Goal: Find specific page/section: Find specific page/section

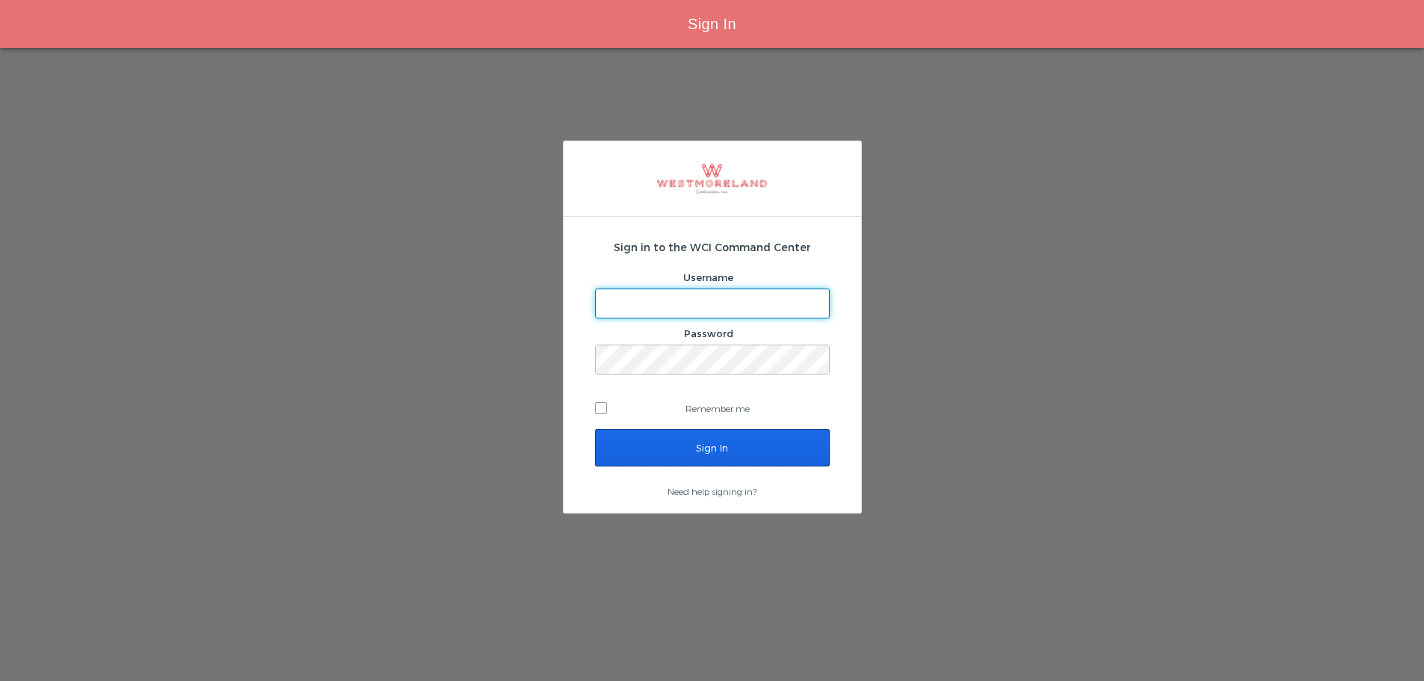
type input "bleverett@westmoreland.nyc"
click at [700, 440] on input "Sign In" at bounding box center [712, 447] width 235 height 37
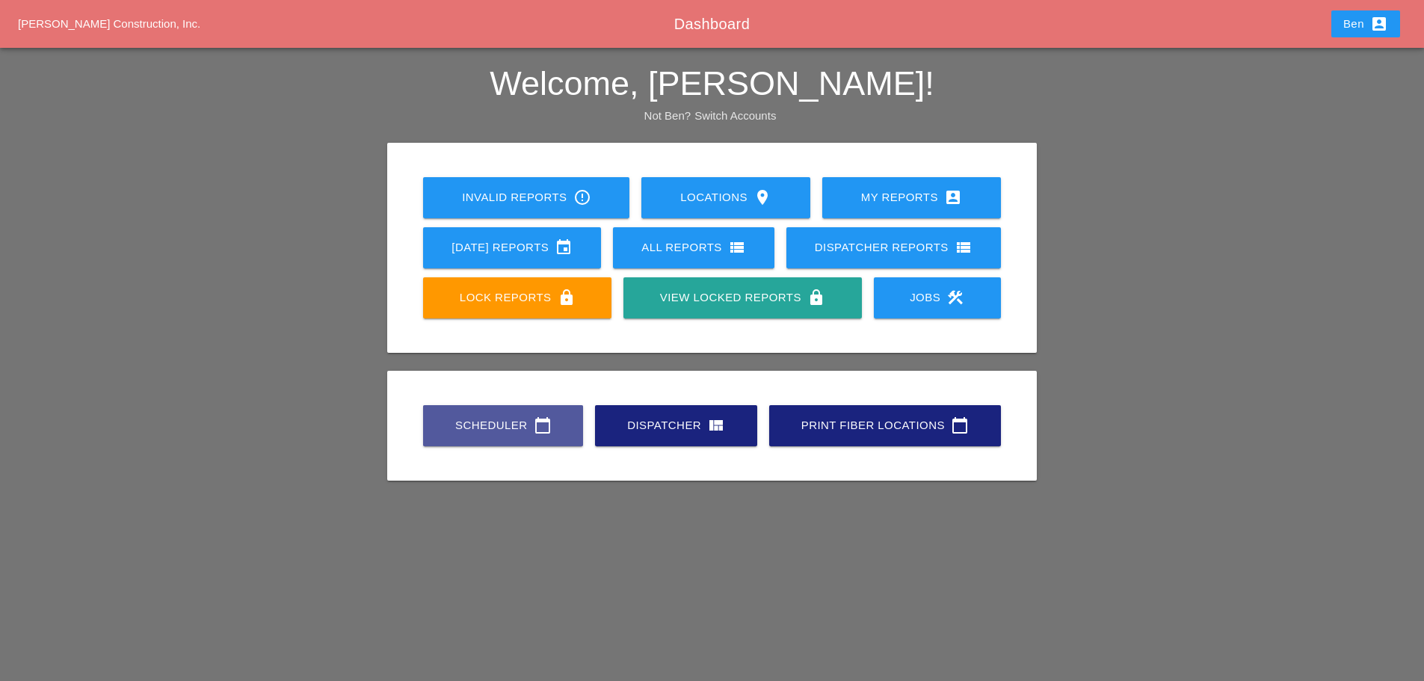
click at [475, 422] on div "Scheduler calendar_today" at bounding box center [503, 425] width 112 height 18
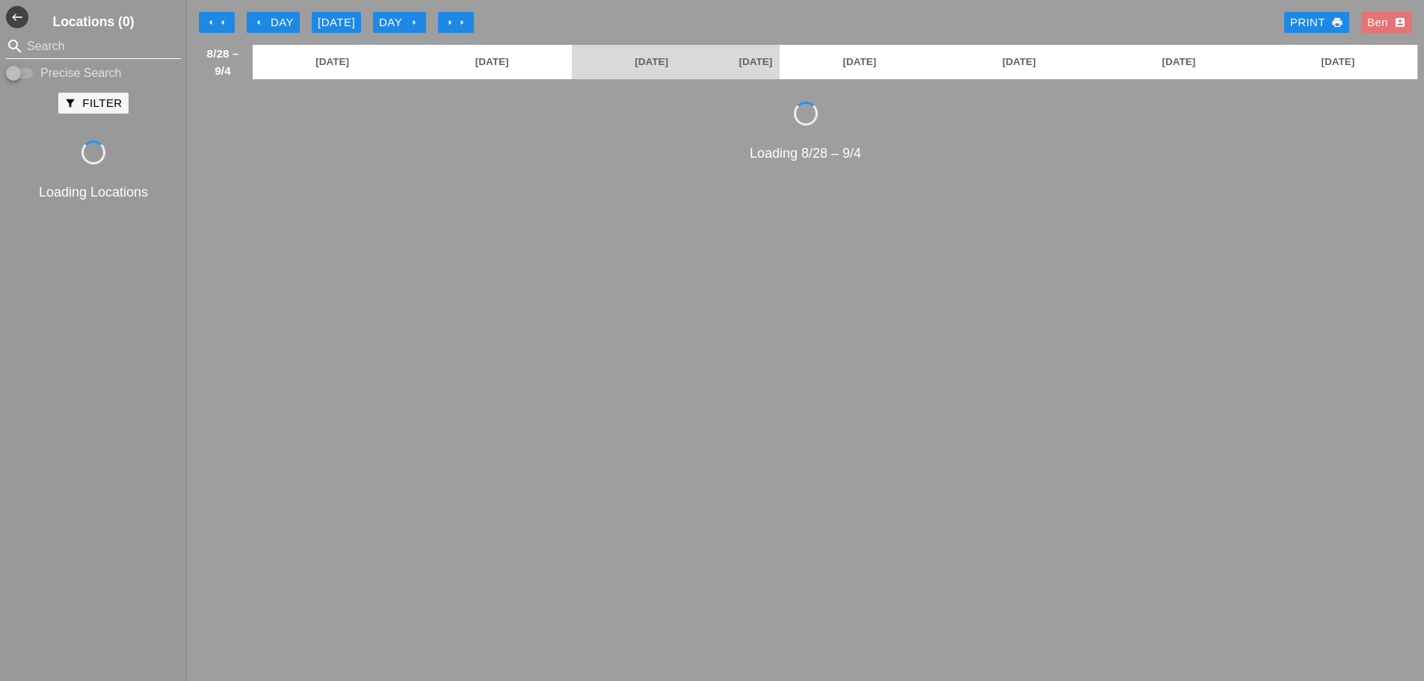
click at [115, 34] on input "Search" at bounding box center [93, 46] width 133 height 24
click at [116, 38] on input "Search" at bounding box center [93, 46] width 133 height 24
type input "NYMH 1364"
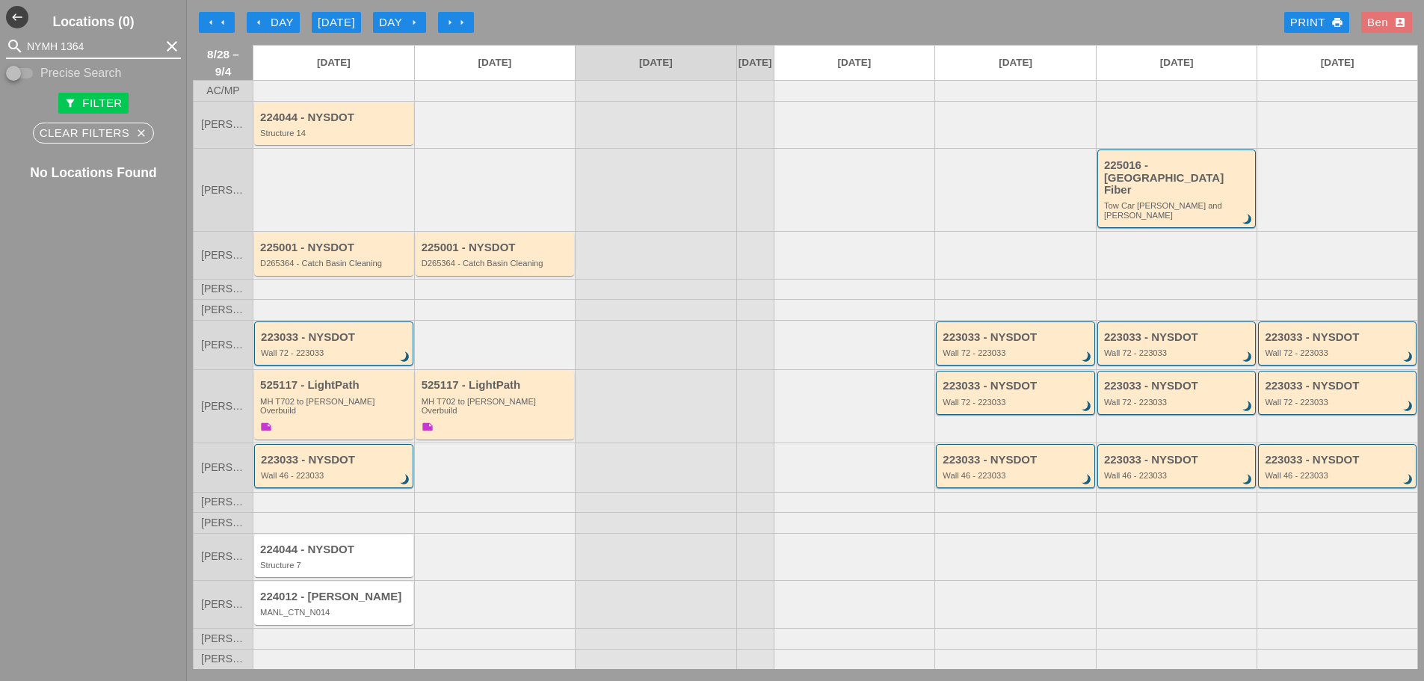
click at [160, 58] on div "search NYMH 1364 clear" at bounding box center [93, 46] width 175 height 24
click at [163, 46] on icon "clear" at bounding box center [172, 46] width 18 height 18
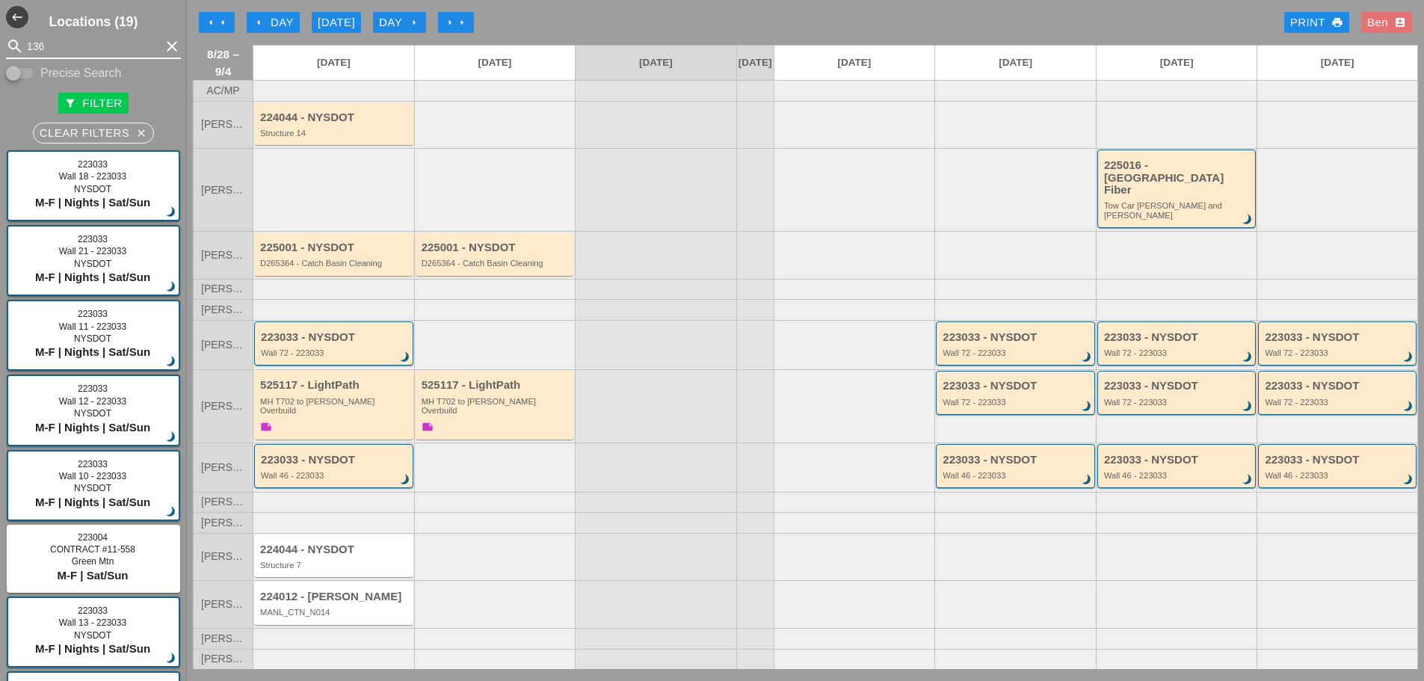
type input "1364"
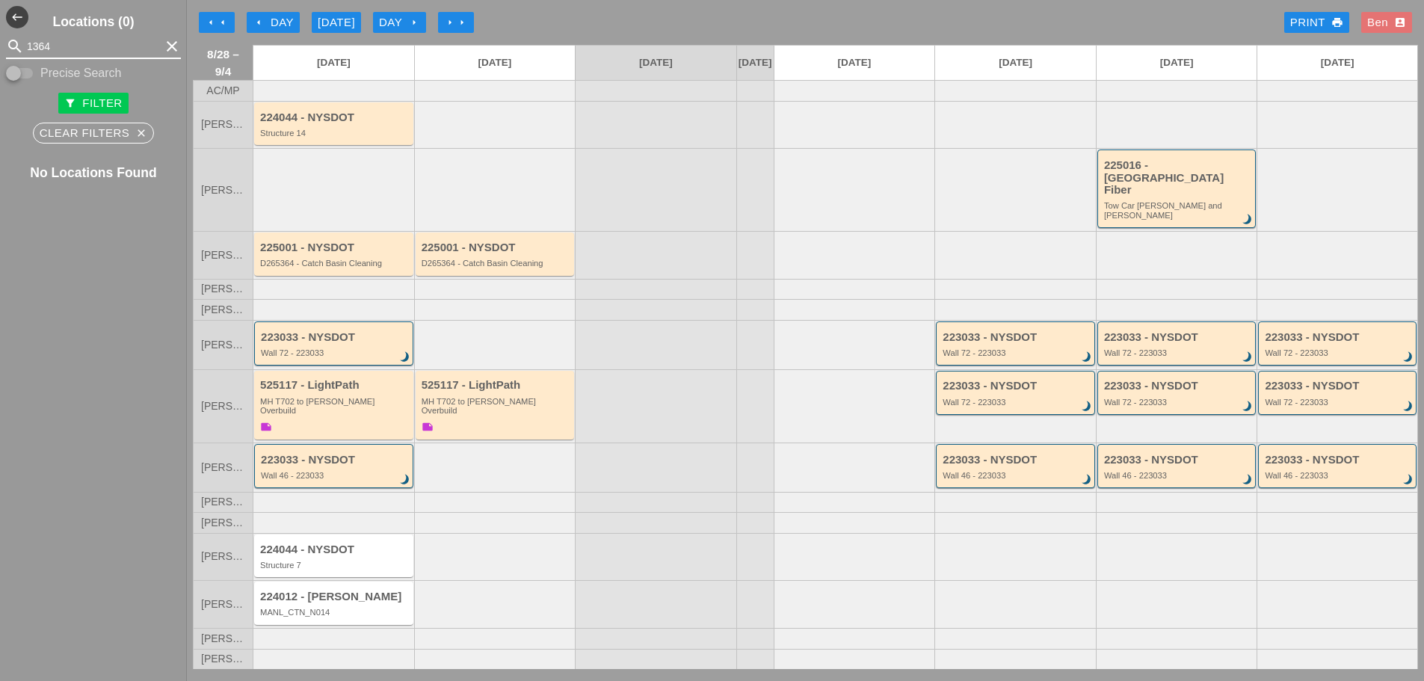
click at [163, 49] on icon "clear" at bounding box center [172, 46] width 18 height 18
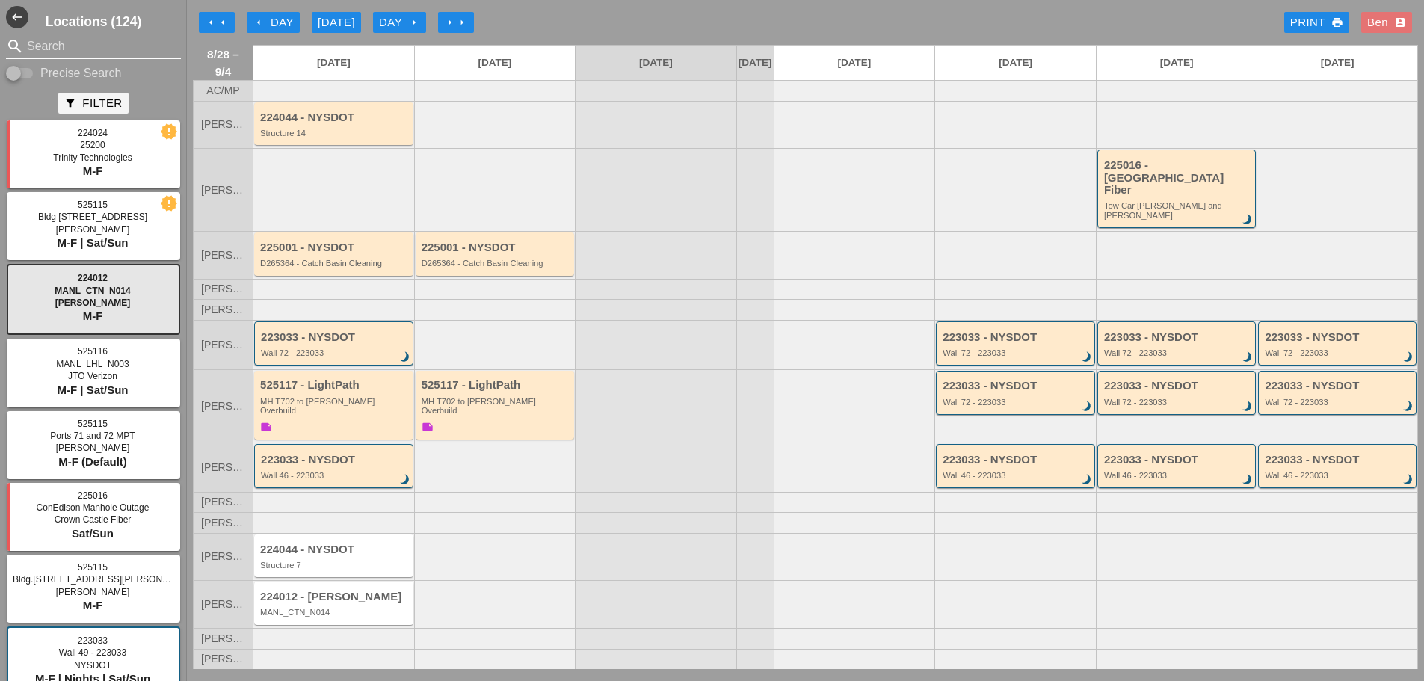
click at [147, 54] on input "Search" at bounding box center [93, 46] width 133 height 24
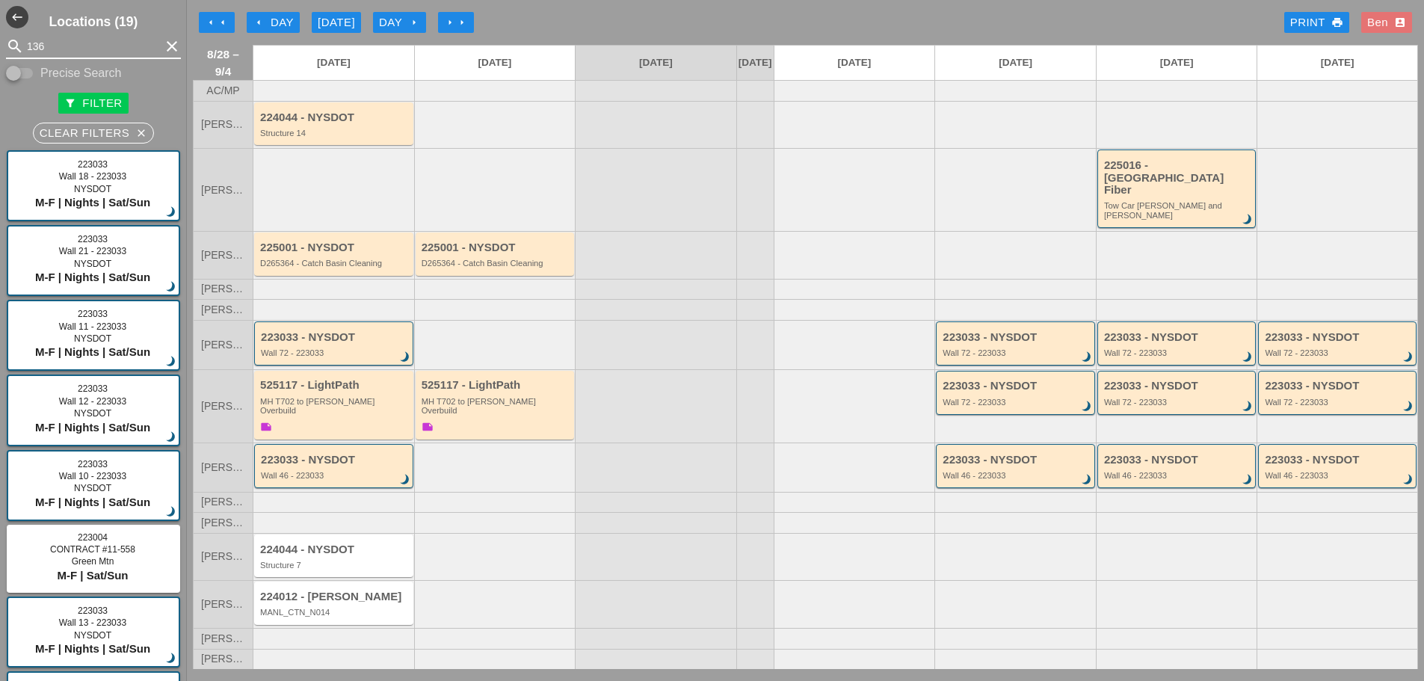
type input "1364"
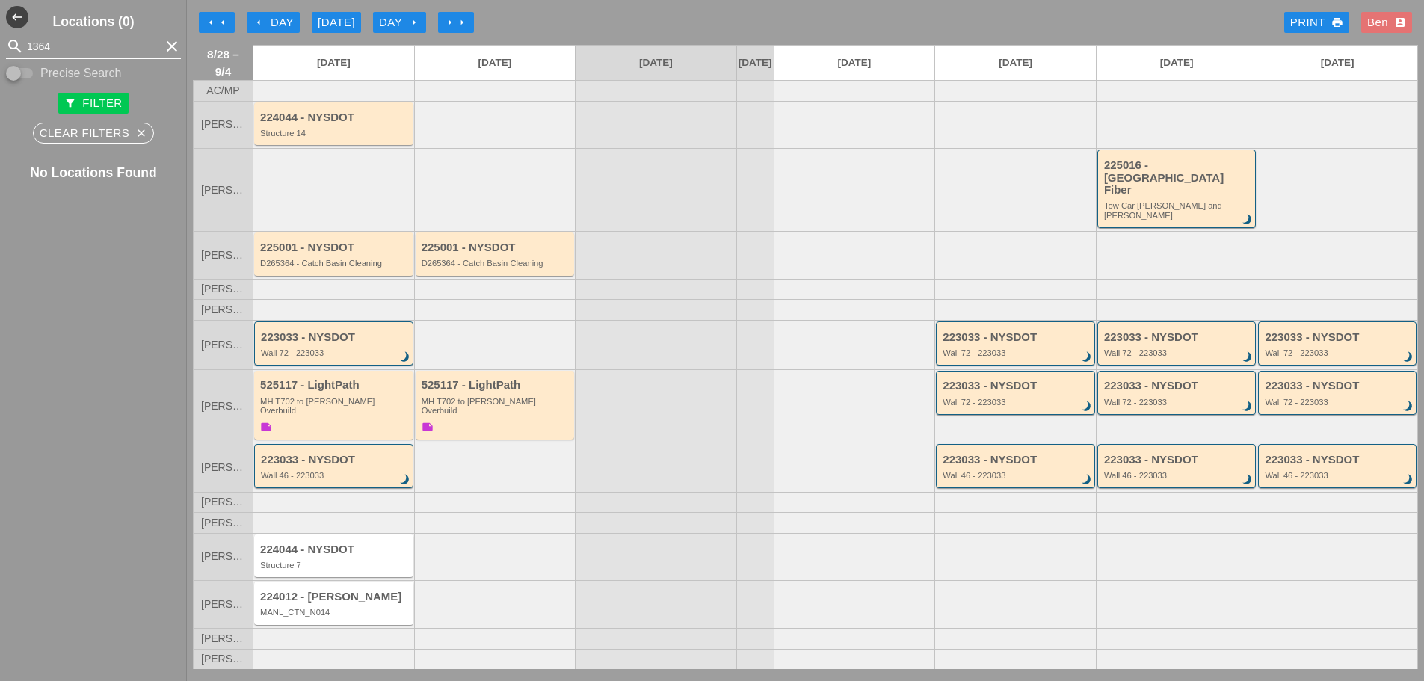
click at [163, 41] on icon "clear" at bounding box center [172, 46] width 18 height 18
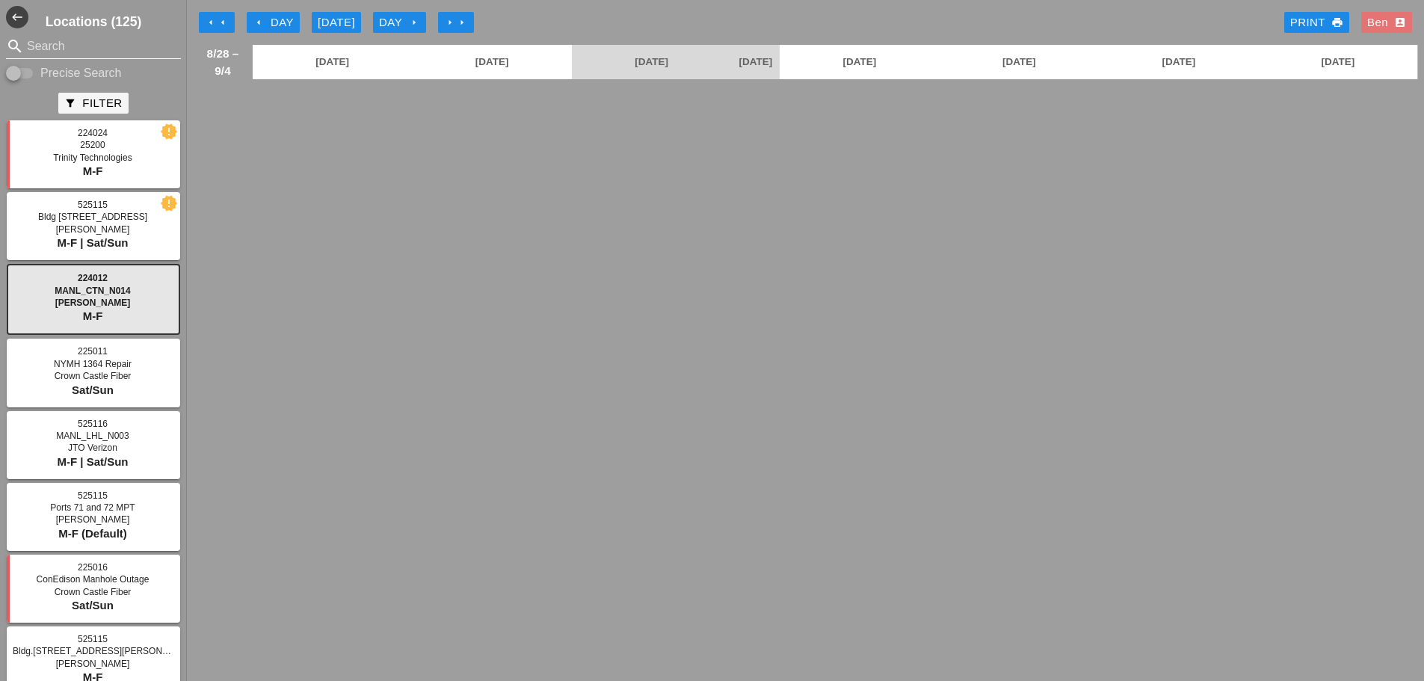
click at [109, 49] on input "Search" at bounding box center [93, 46] width 133 height 24
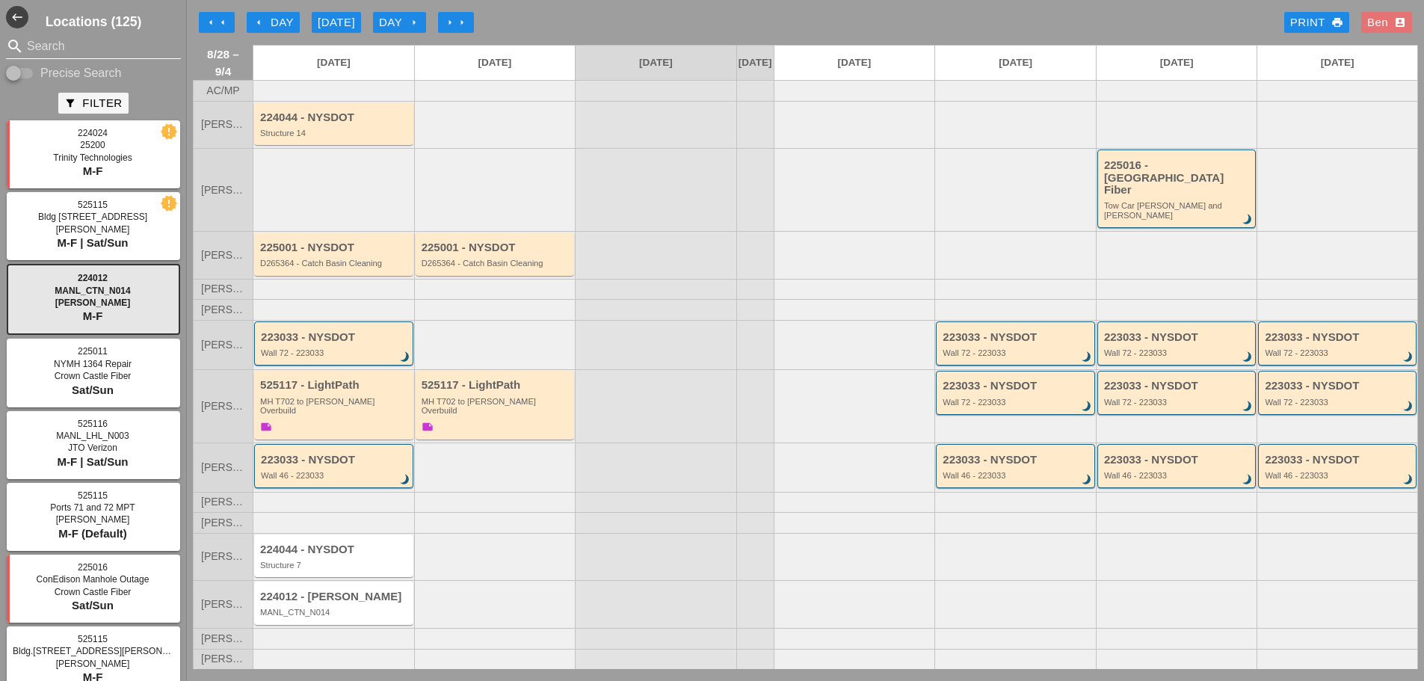
click at [70, 48] on input "Search" at bounding box center [93, 46] width 133 height 24
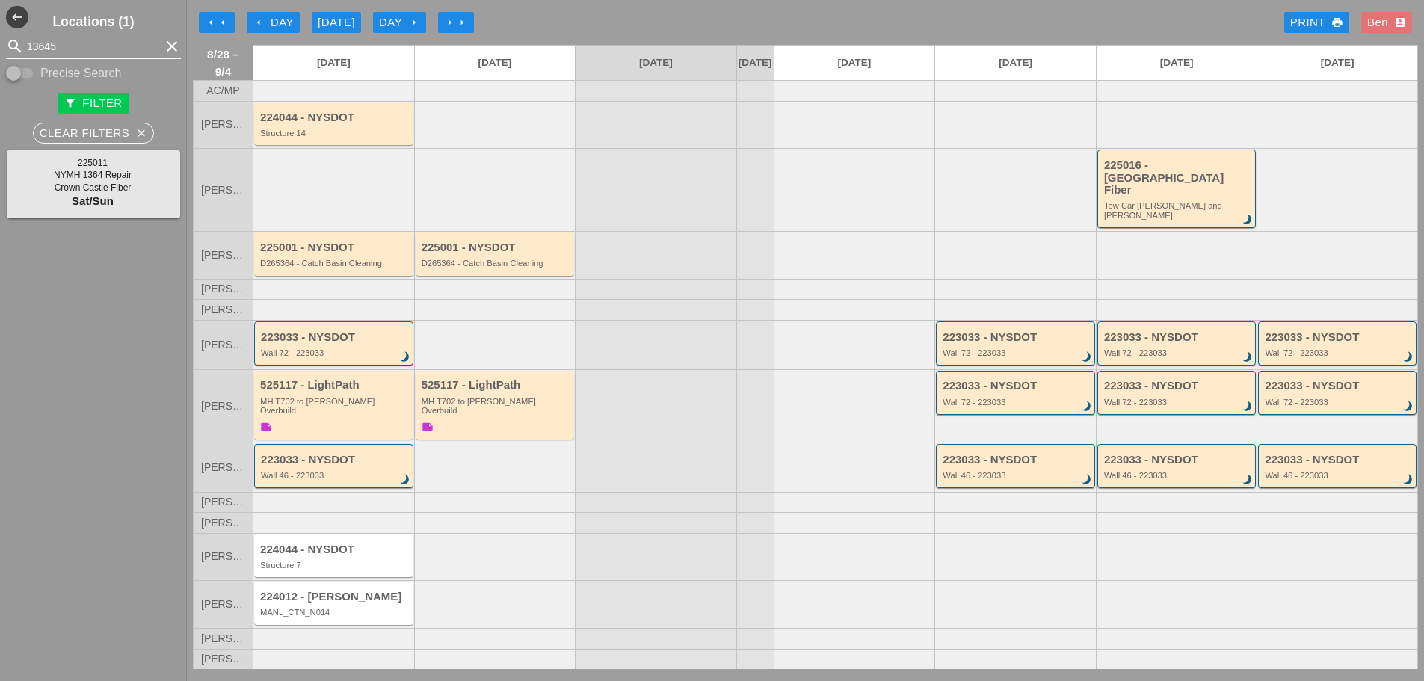
type input "13645"
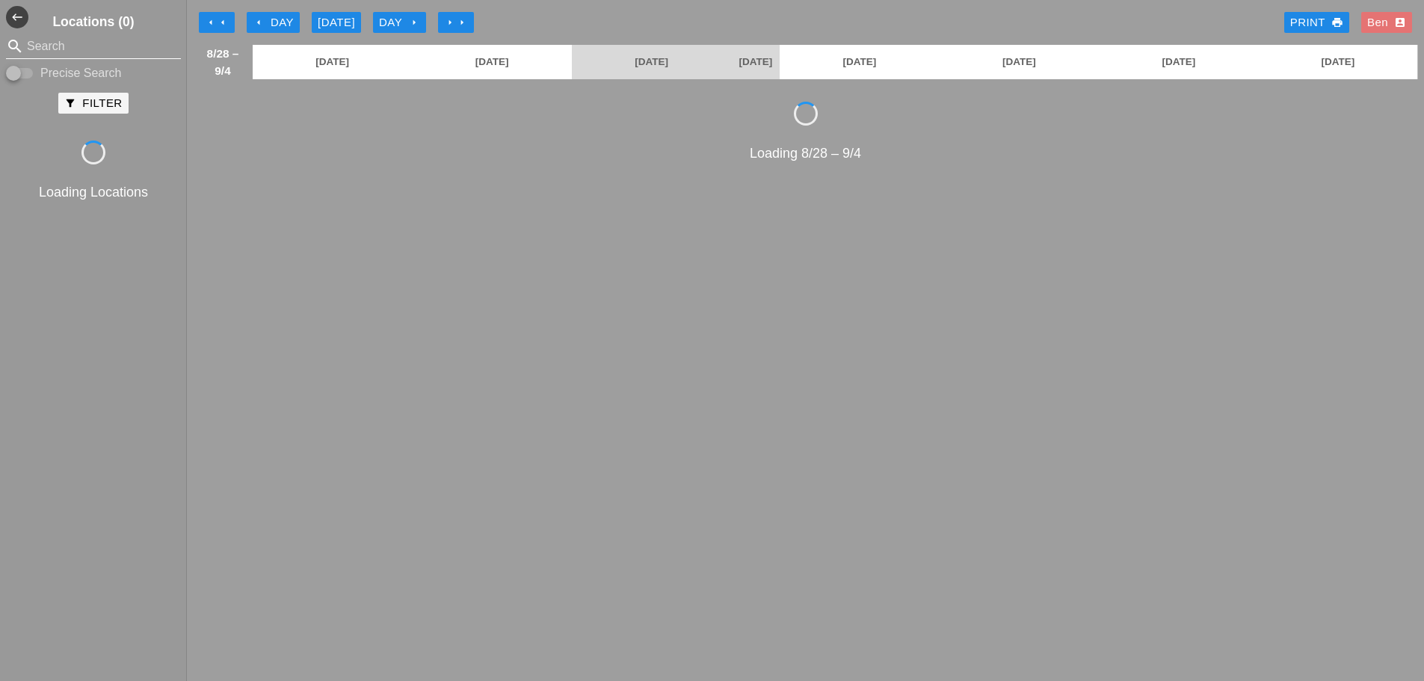
click at [140, 50] on input "Search" at bounding box center [93, 46] width 133 height 24
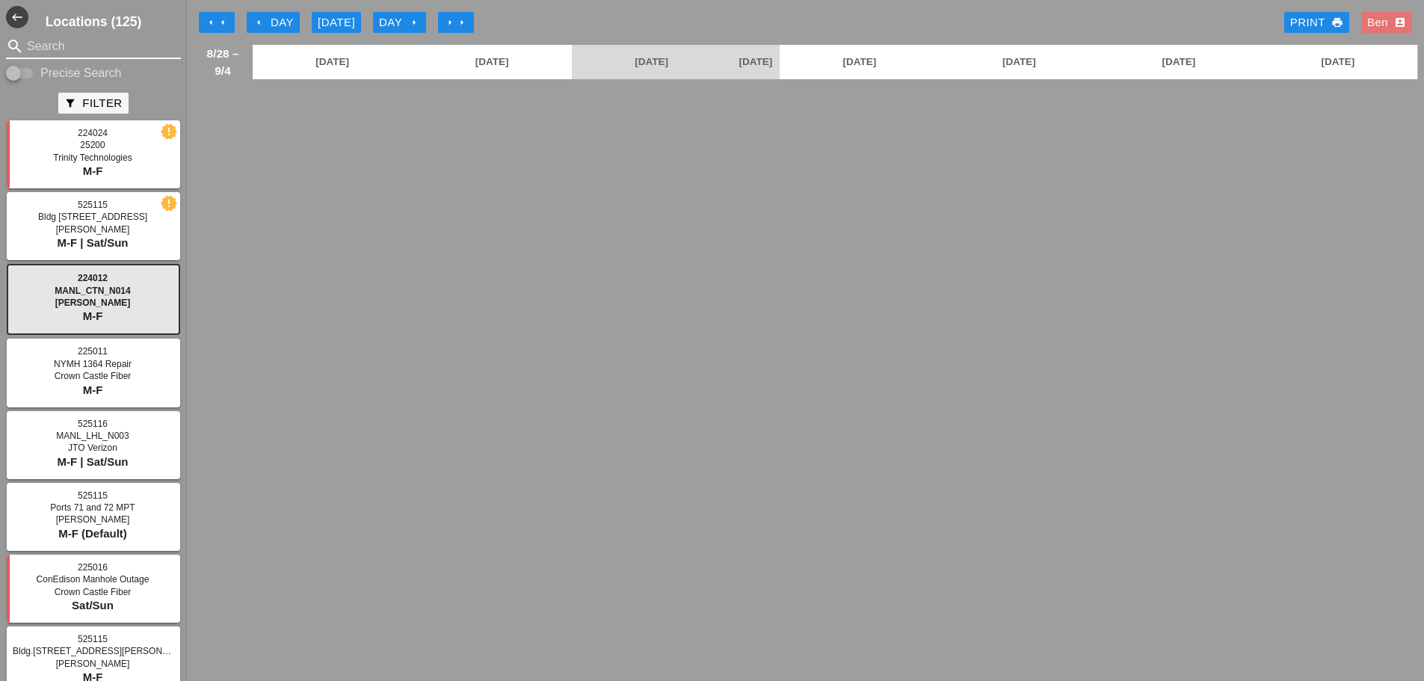
click at [138, 44] on input "Search" at bounding box center [93, 46] width 133 height 24
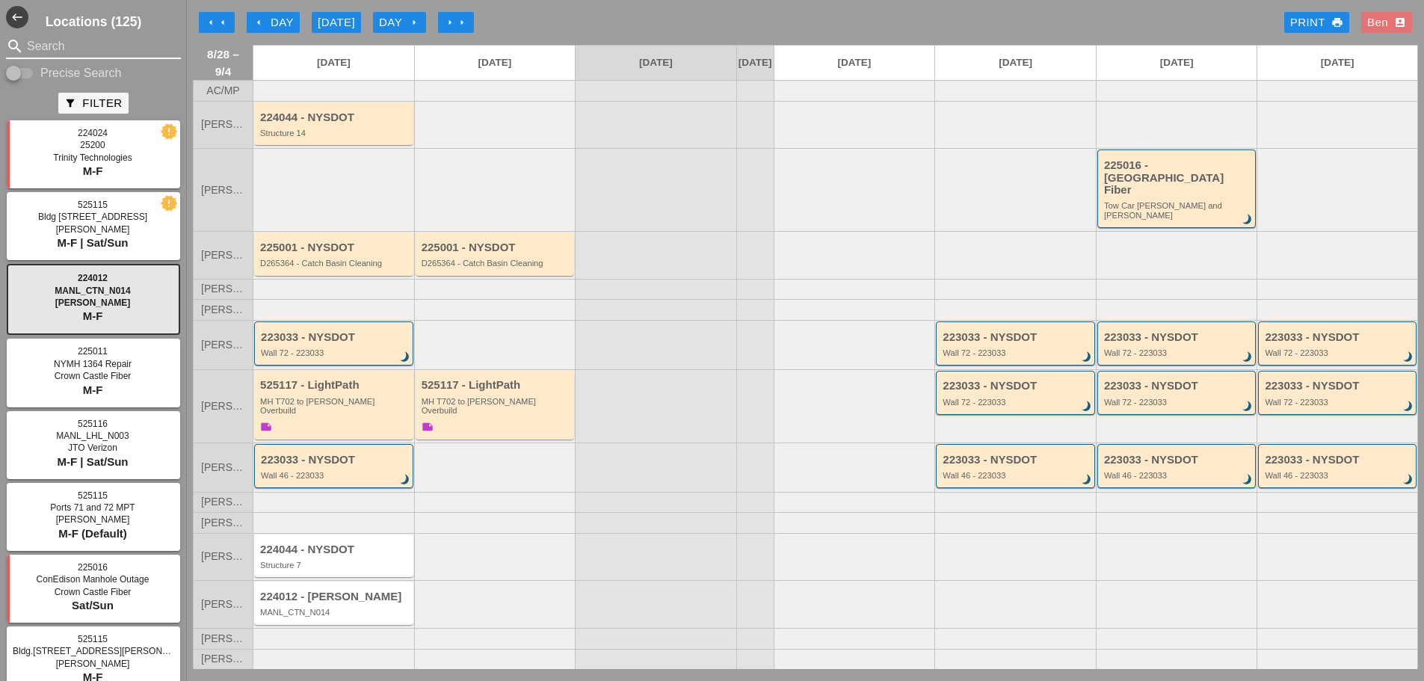
click at [132, 41] on input "Search" at bounding box center [93, 46] width 133 height 24
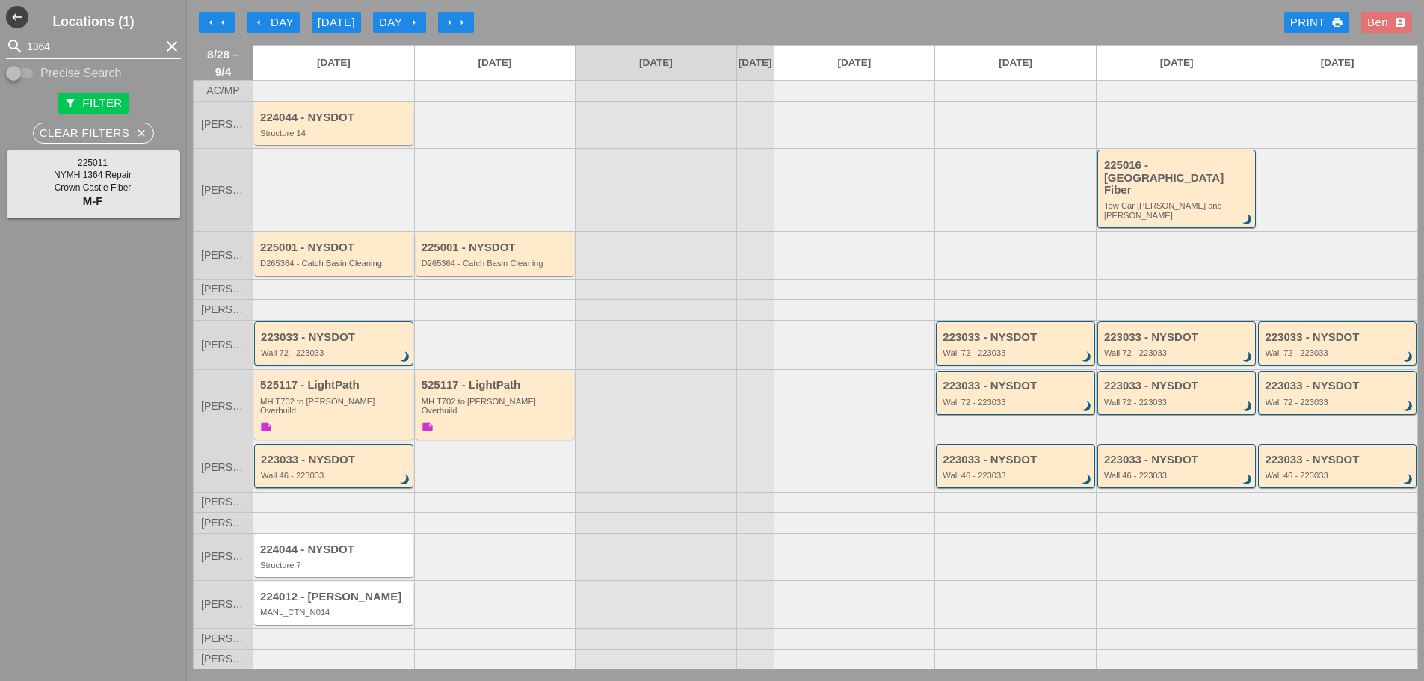
type input "1364"
